Goal: Ask a question

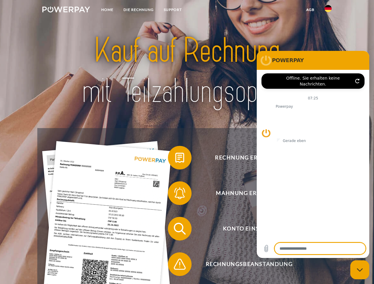
click at [66, 10] on img at bounding box center [66, 10] width 48 height 6
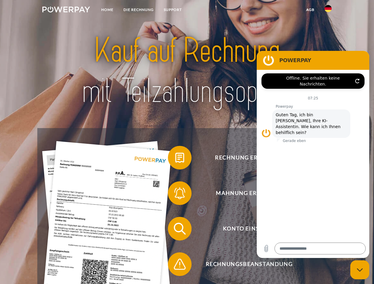
click at [328, 10] on img at bounding box center [327, 8] width 7 height 7
click at [310, 10] on link "agb" at bounding box center [310, 9] width 18 height 11
click at [175, 159] on span at bounding box center [171, 158] width 30 height 30
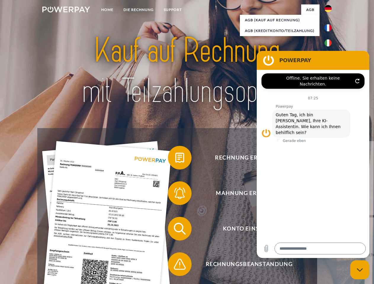
click at [175, 194] on div "Rechnung erhalten? Mahnung erhalten? Konto einsehen" at bounding box center [186, 246] width 299 height 237
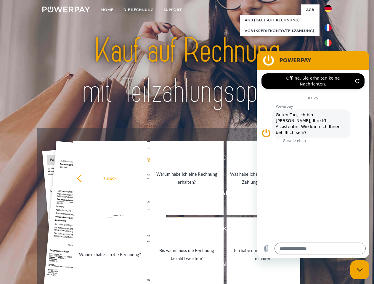
click at [175, 230] on link "Bis wann muss die Rechnung bezahlt werden?" at bounding box center [187, 255] width 74 height 74
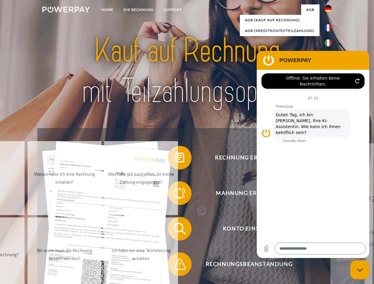
click at [175, 265] on span at bounding box center [171, 264] width 30 height 30
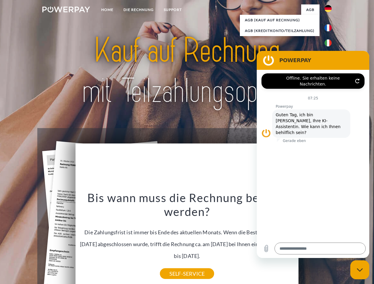
click at [360, 270] on icon "Messaging-Fenster schließen" at bounding box center [360, 270] width 6 height 4
type textarea "*"
